Goal: Information Seeking & Learning: Learn about a topic

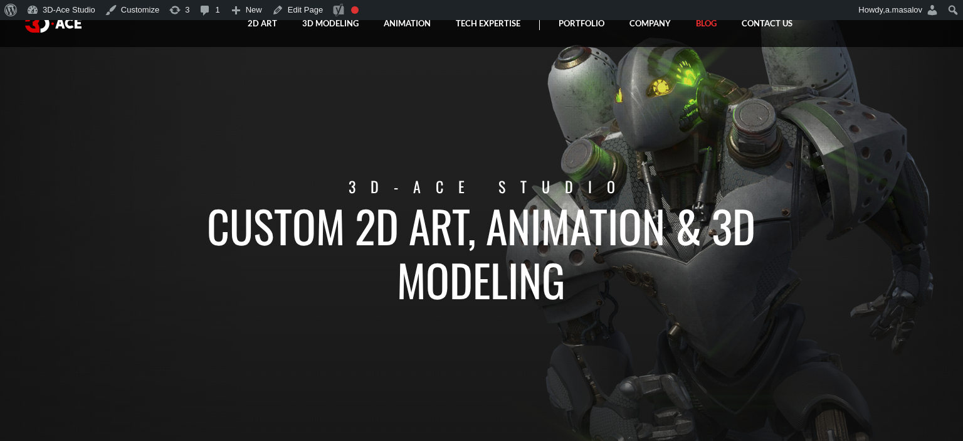
click at [697, 23] on link "Blog" at bounding box center [706, 23] width 46 height 47
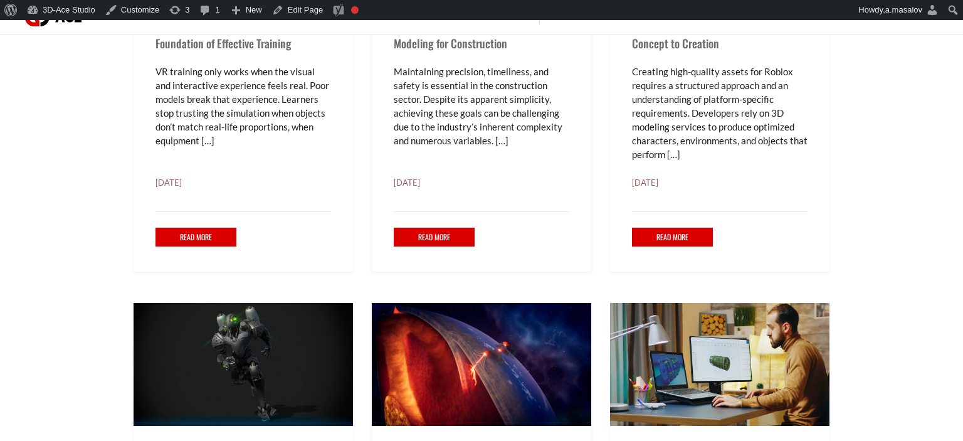
scroll to position [662, 0]
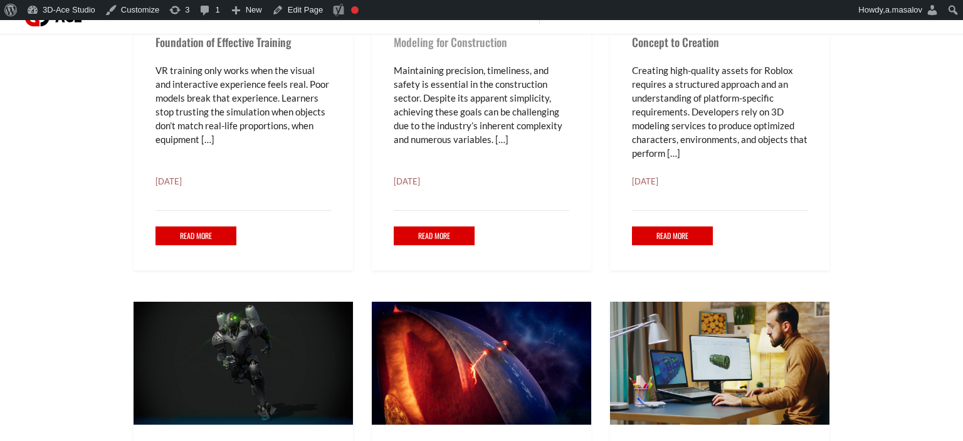
click at [418, 44] on link "Unveiling the Advantages of 3D Modeling for Construction" at bounding box center [461, 33] width 135 height 34
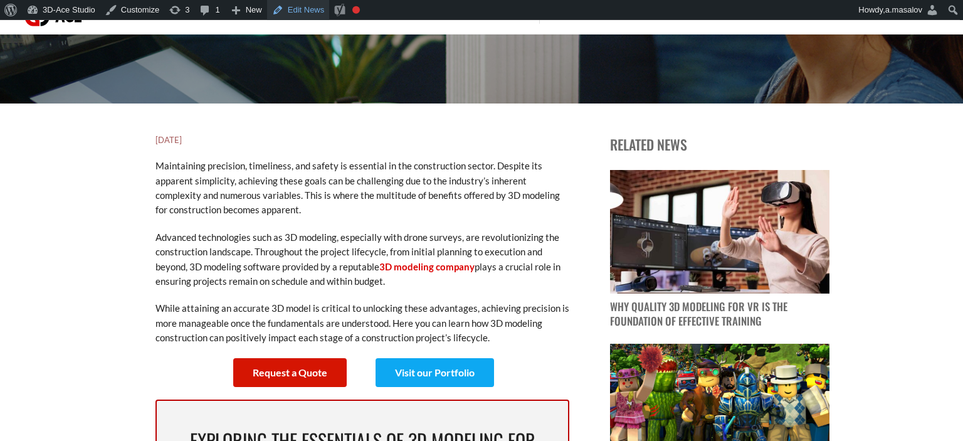
scroll to position [331, 0]
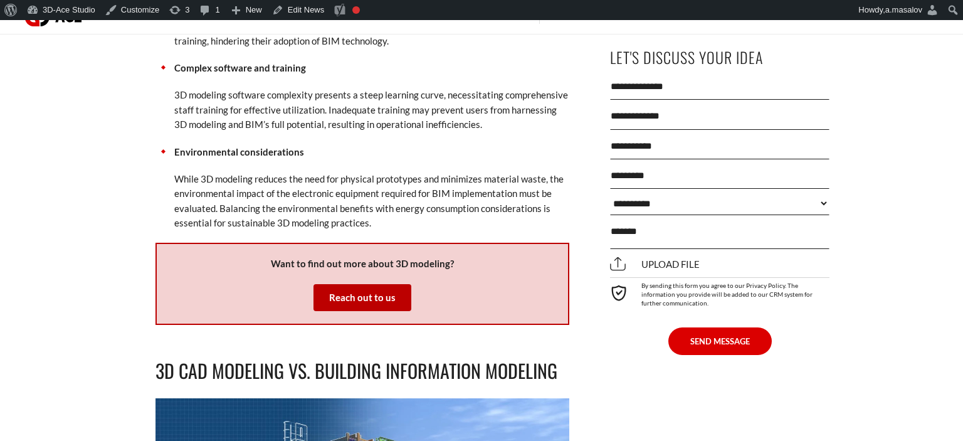
scroll to position [2582, 0]
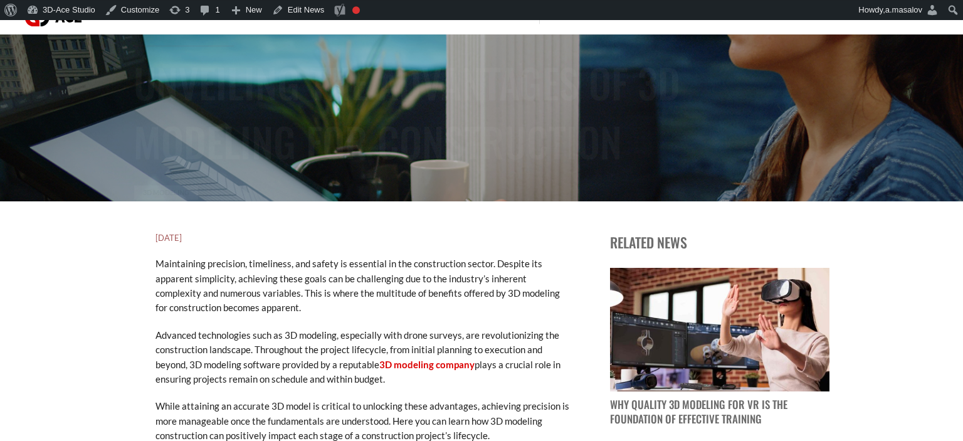
scroll to position [271, 0]
